Goal: Information Seeking & Learning: Learn about a topic

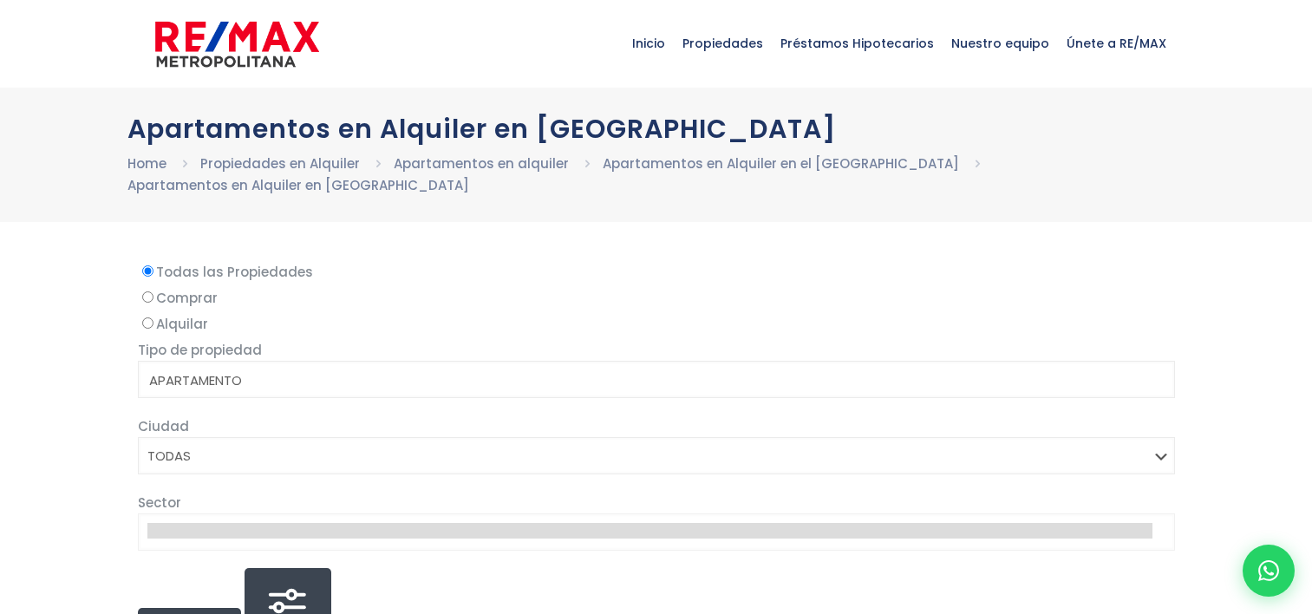
select select
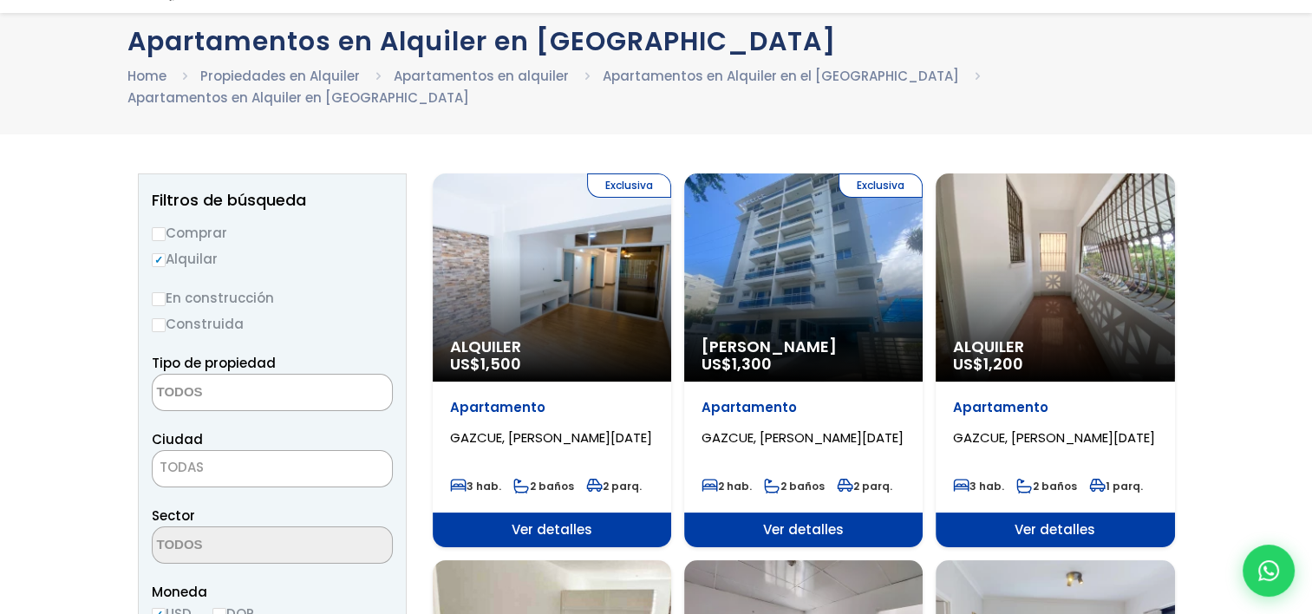
scroll to position [260, 0]
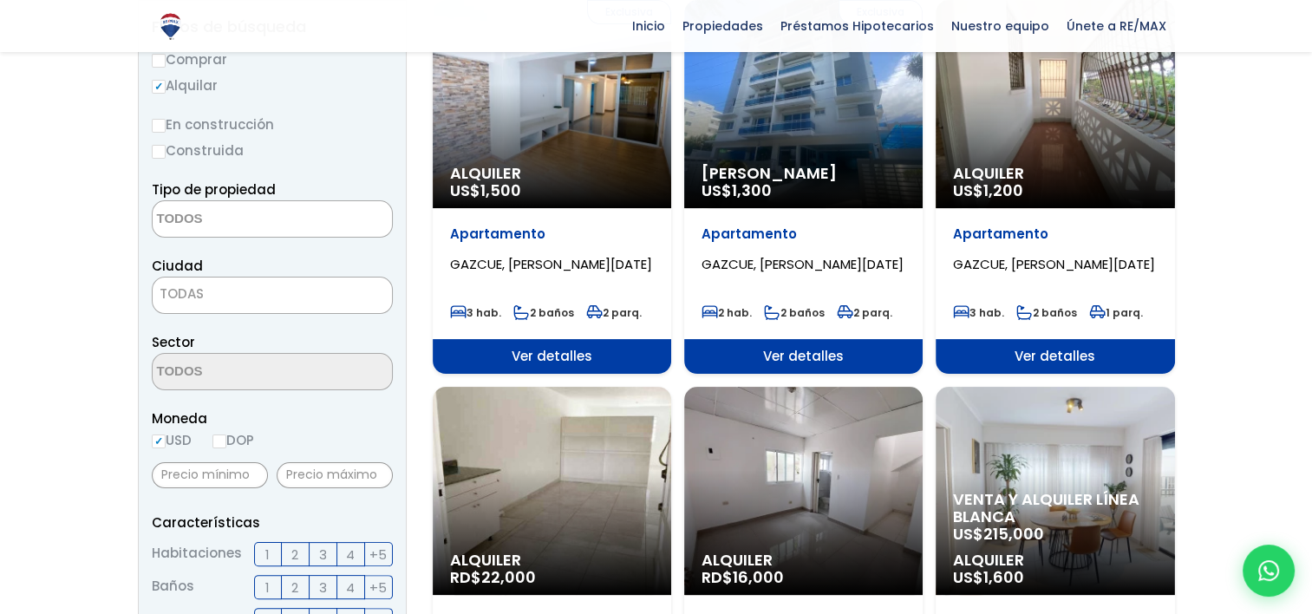
click at [189, 201] on textarea "Search" at bounding box center [237, 219] width 168 height 37
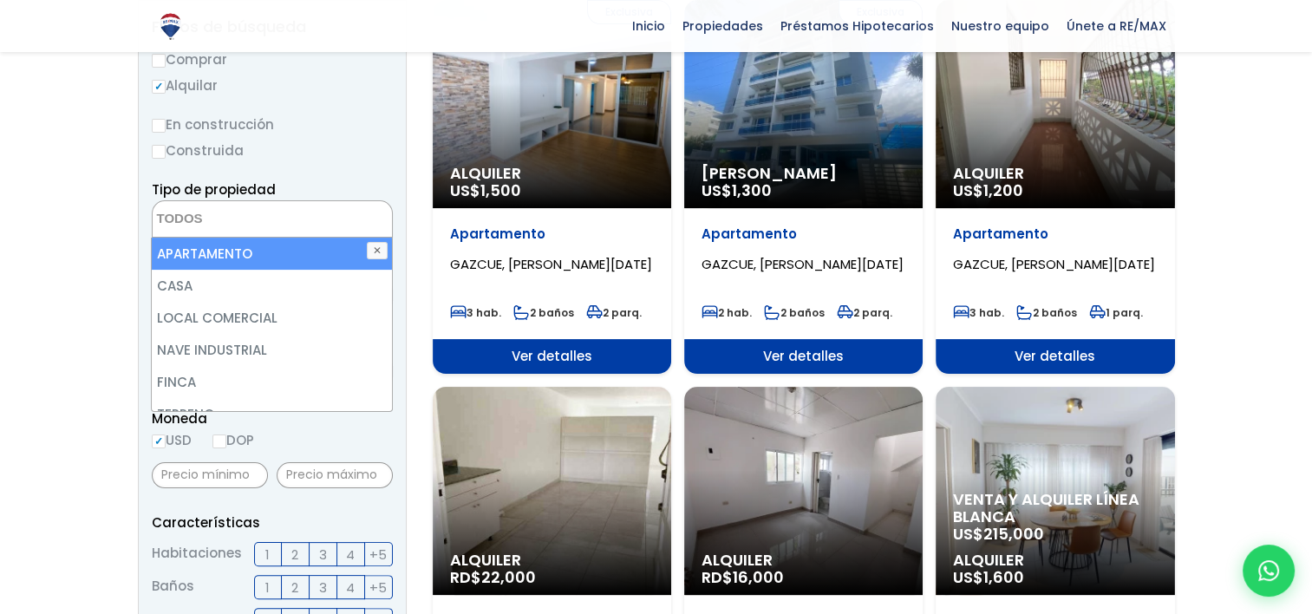
click at [228, 243] on li "APARTAMENTO" at bounding box center [271, 254] width 239 height 32
select select "apartment"
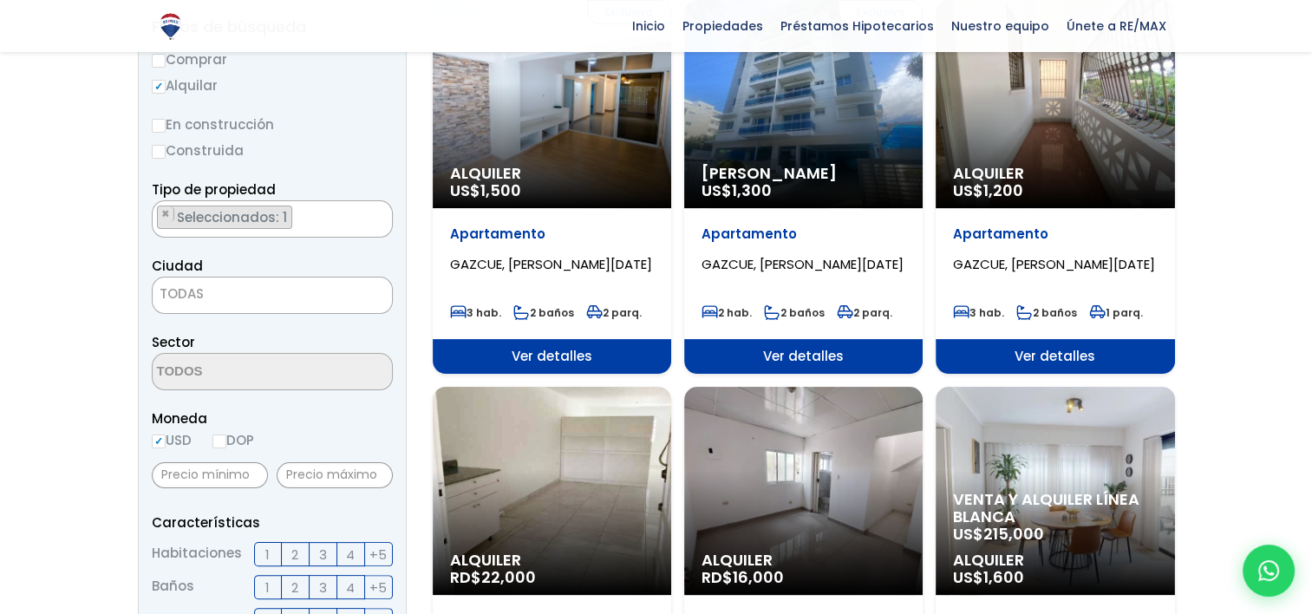
click at [212, 282] on span "TODAS" at bounding box center [272, 294] width 239 height 24
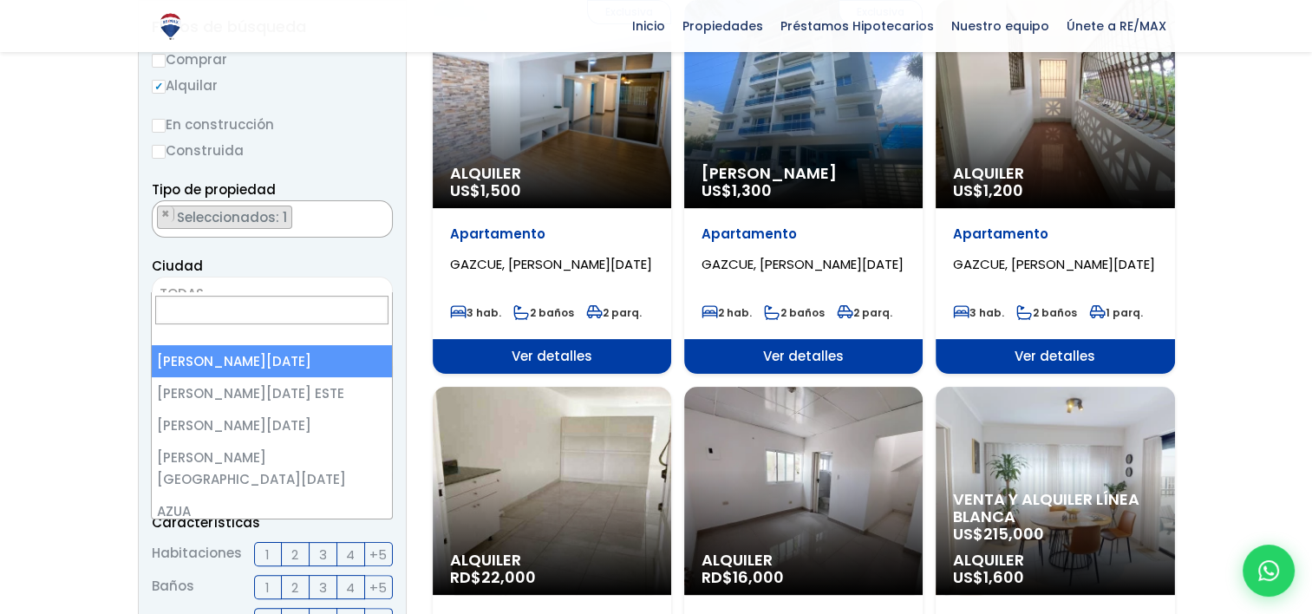
select select "1"
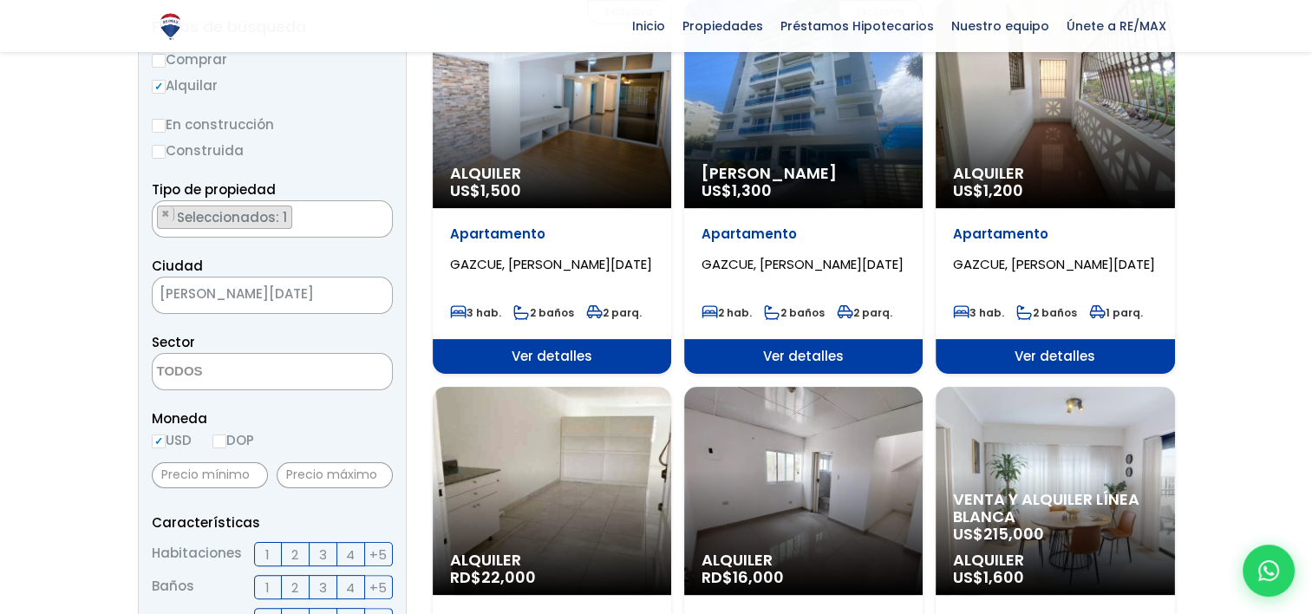
click at [221, 434] on input "DOP" at bounding box center [219, 441] width 14 height 14
radio input "true"
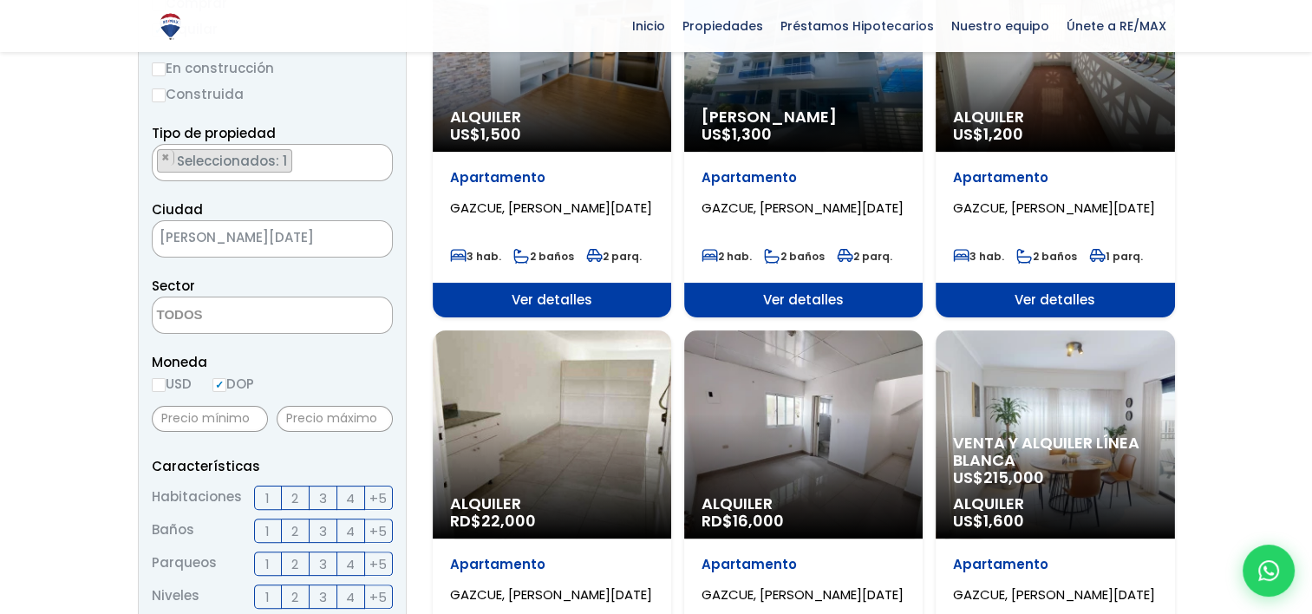
scroll to position [347, 0]
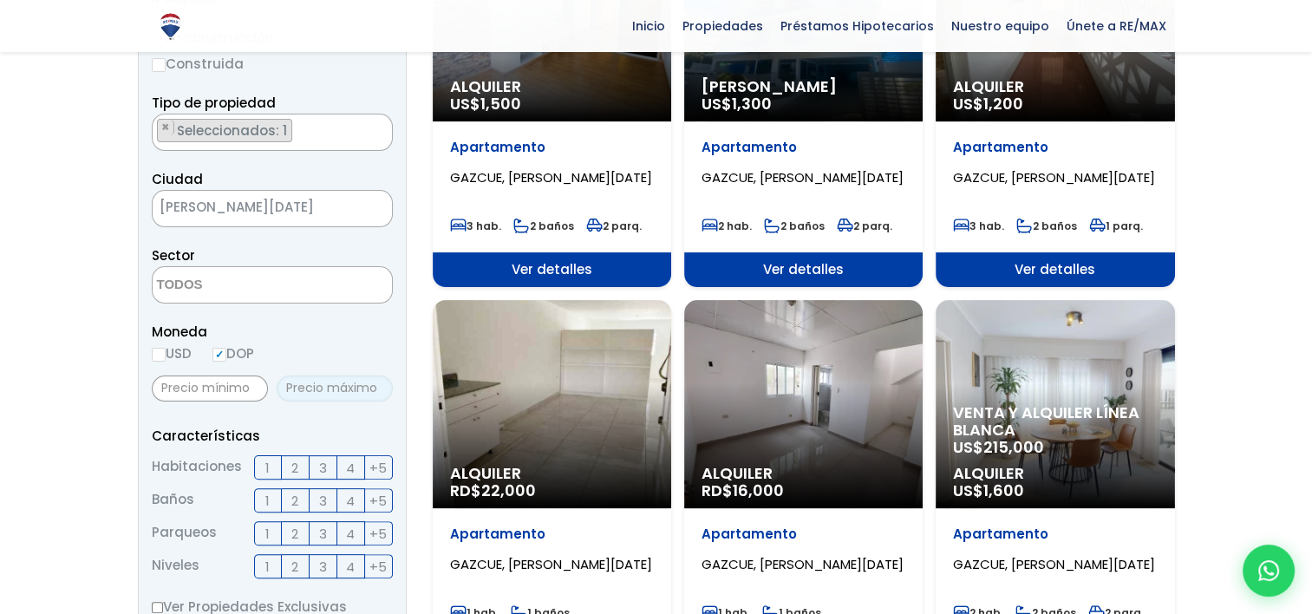
click at [348, 375] on input "text" at bounding box center [335, 388] width 116 height 26
type input "35,000"
click at [296, 457] on span "2" at bounding box center [294, 468] width 7 height 22
click at [0, 0] on input "2" at bounding box center [0, 0] width 0 height 0
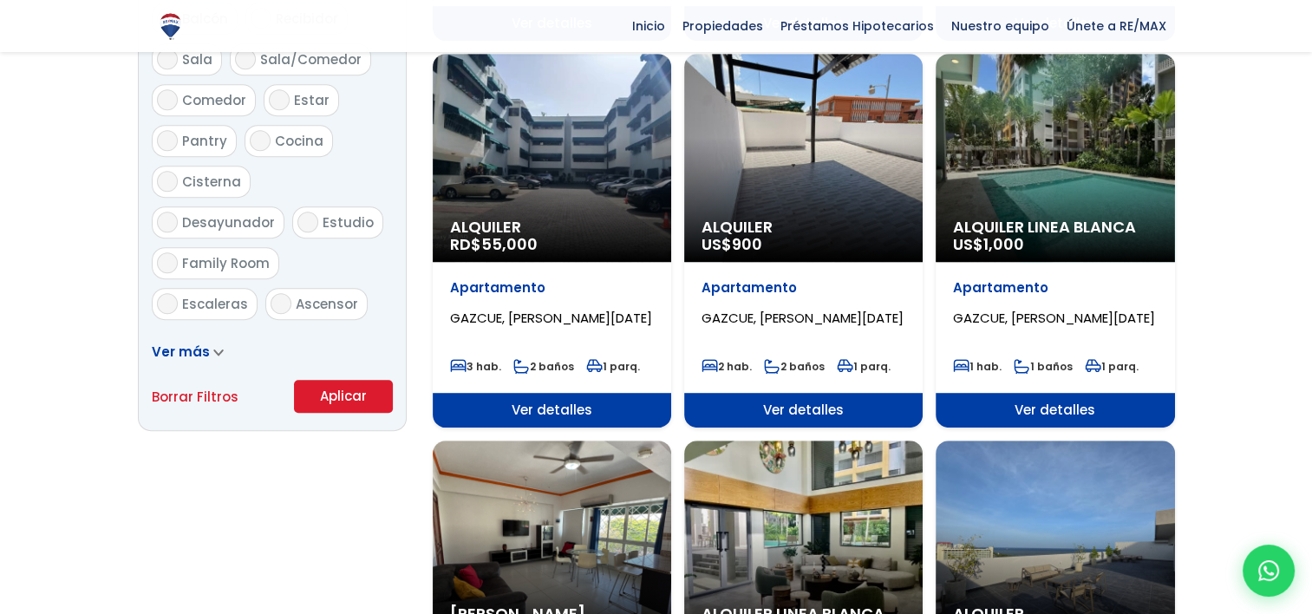
scroll to position [1041, 0]
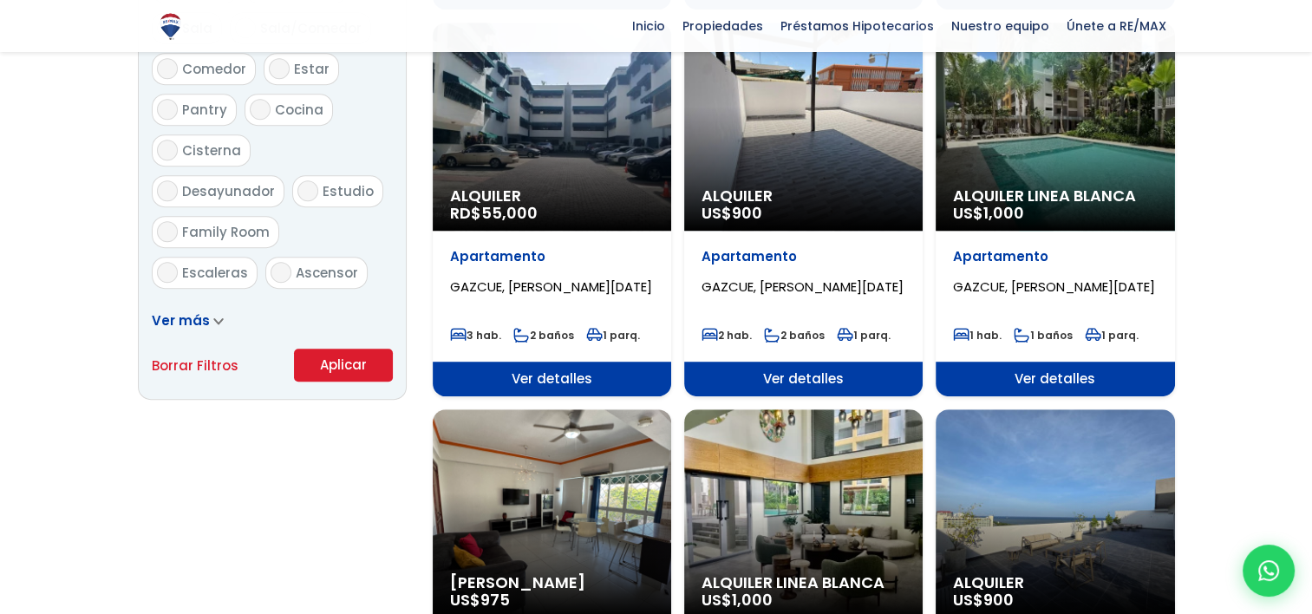
click at [365, 349] on button "Aplicar" at bounding box center [343, 365] width 99 height 33
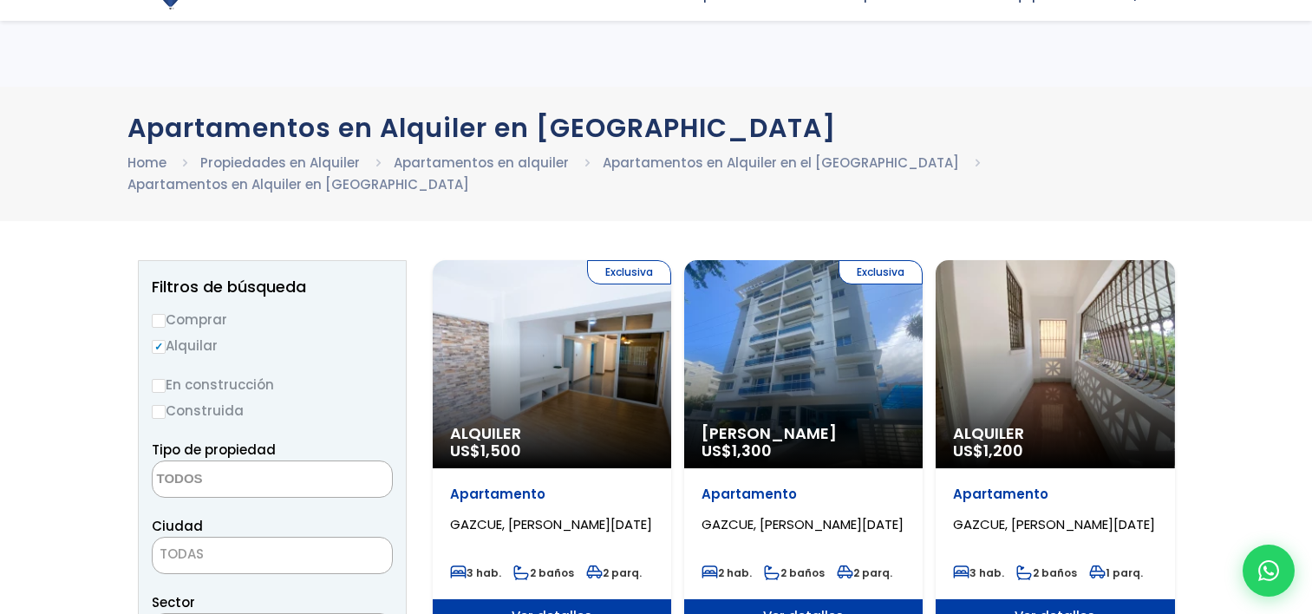
select select "1"
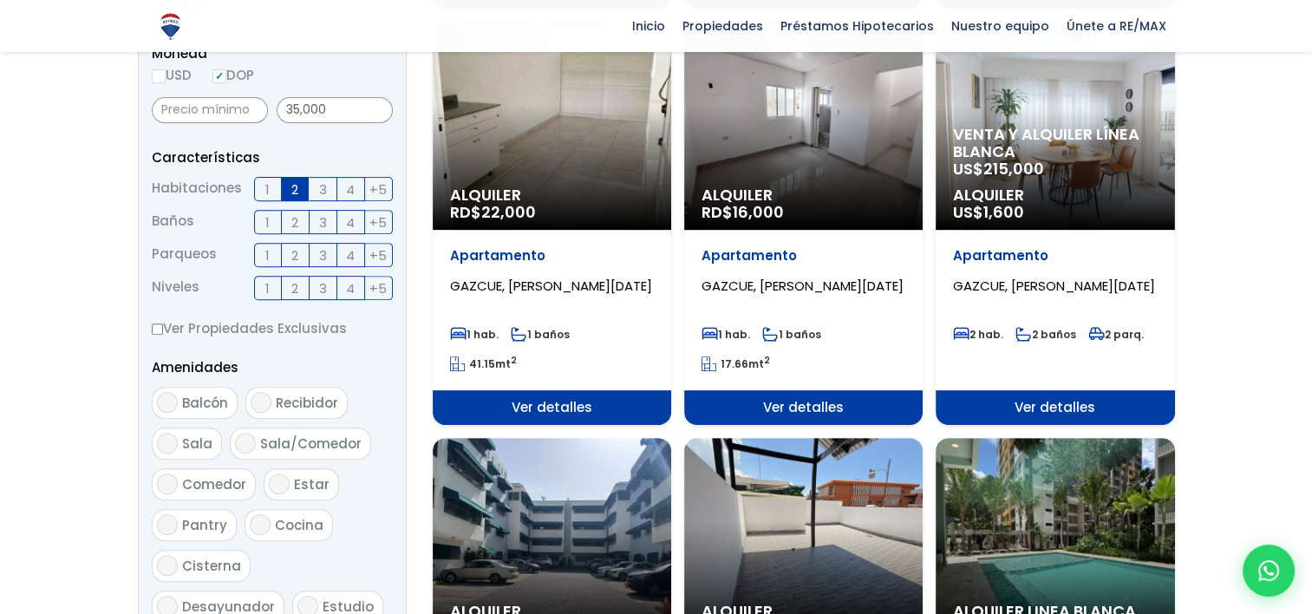
scroll to position [520, 0]
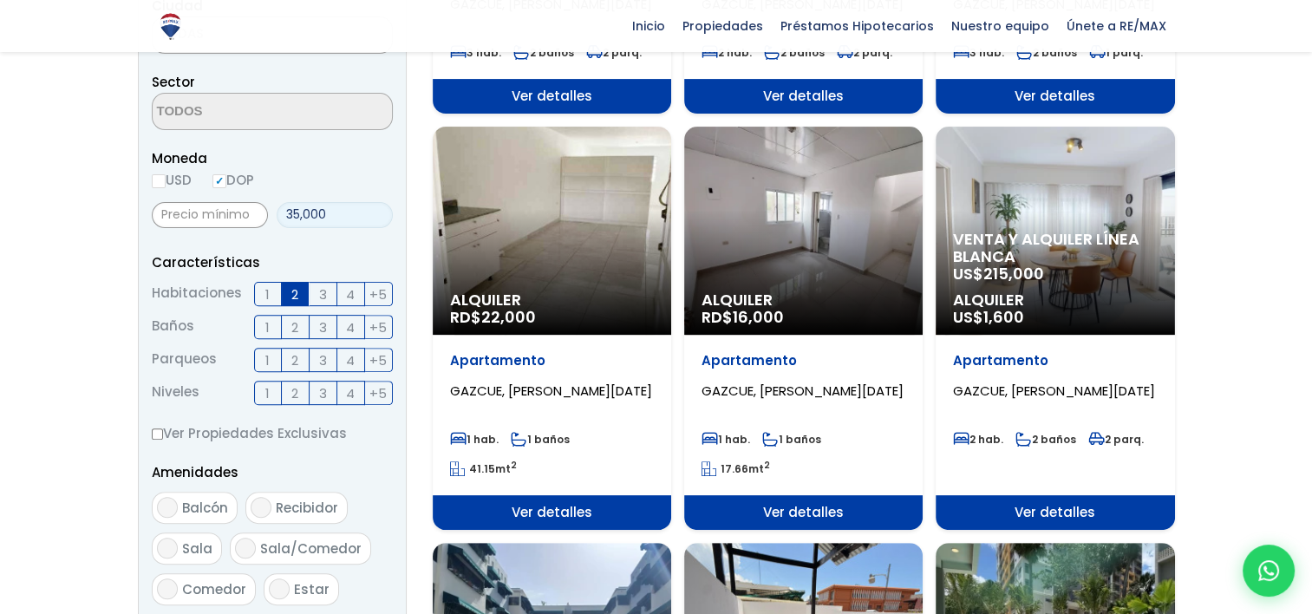
drag, startPoint x: 323, startPoint y: 190, endPoint x: 283, endPoint y: 187, distance: 40.0
click at [283, 202] on input "35,000" at bounding box center [335, 215] width 116 height 26
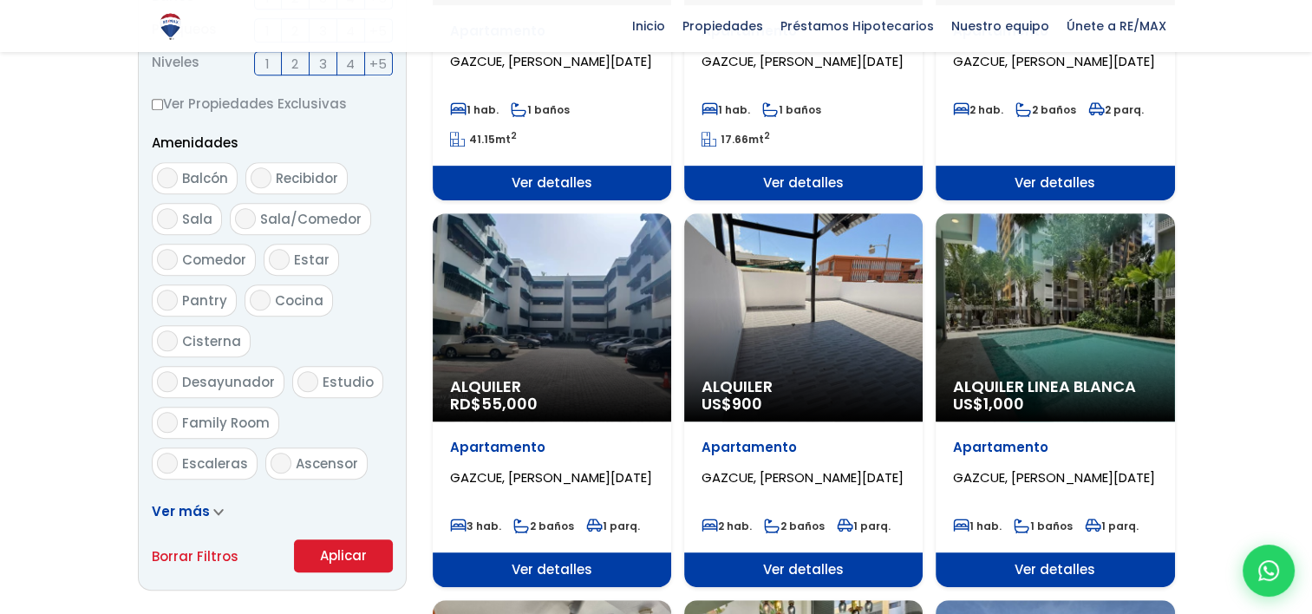
scroll to position [1041, 0]
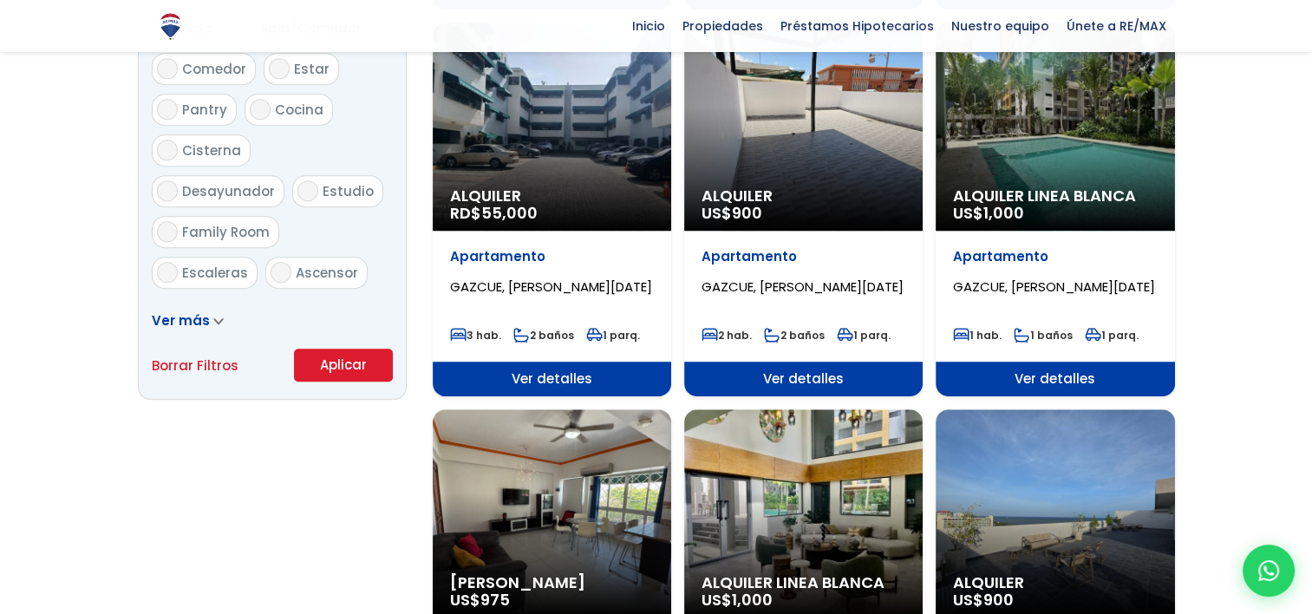
type input "0"
click at [347, 349] on button "Aplicar" at bounding box center [343, 365] width 99 height 33
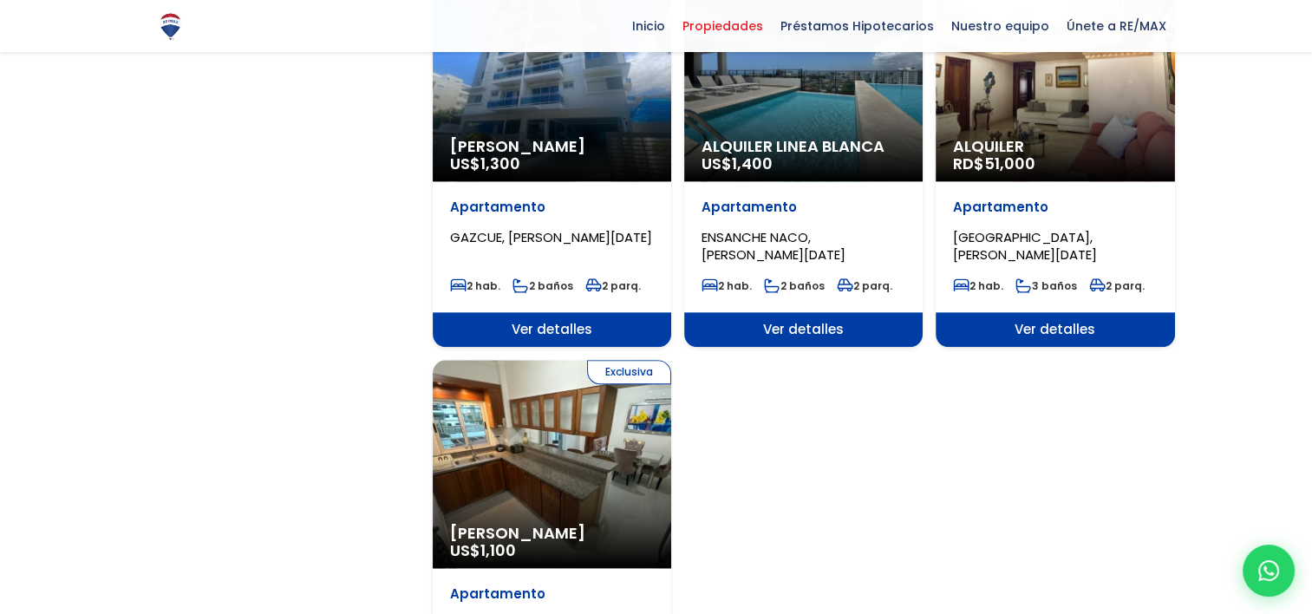
scroll to position [1994, 0]
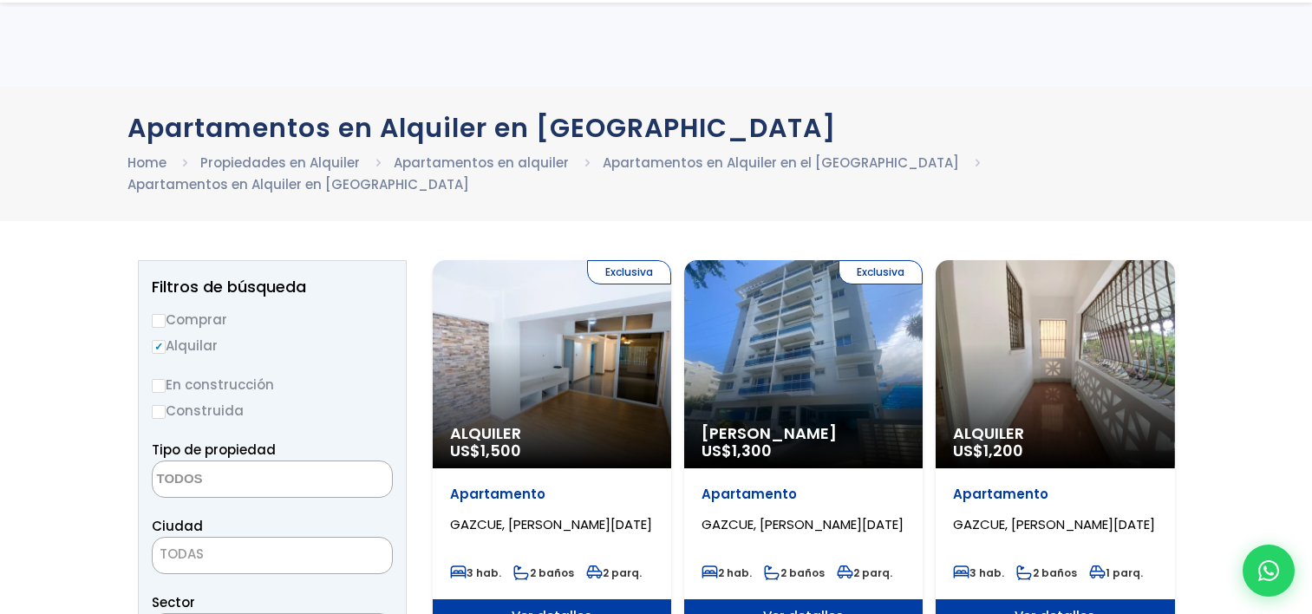
select select "1"
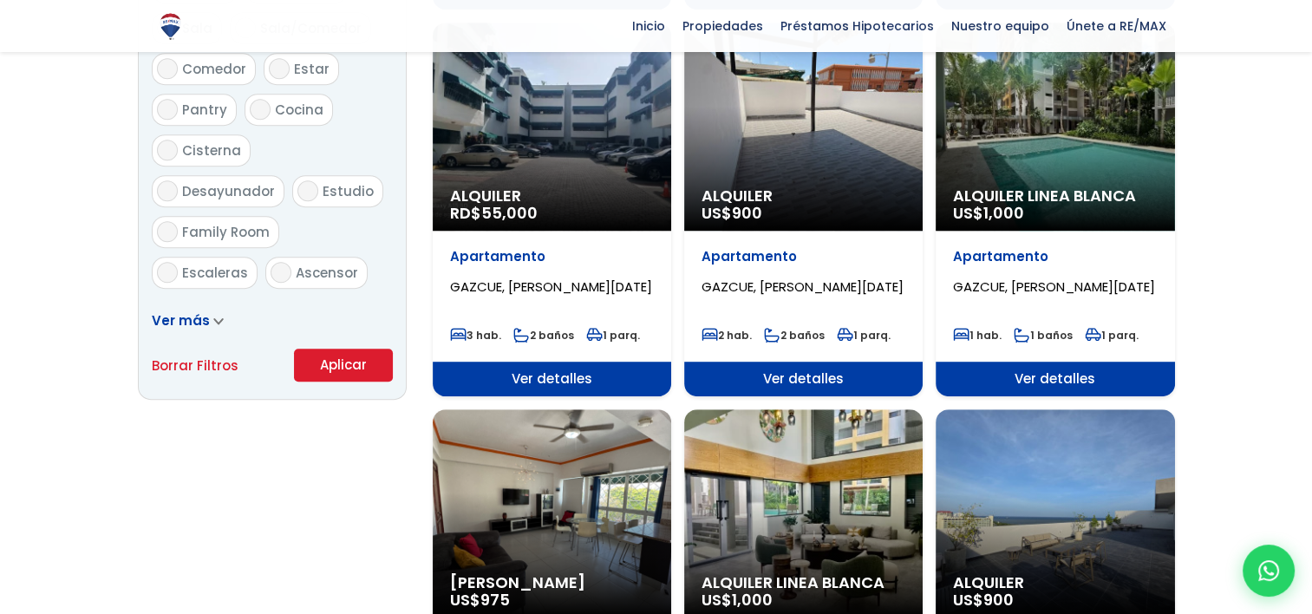
scroll to position [1041, 0]
